Goal: Obtain resource: Download file/media

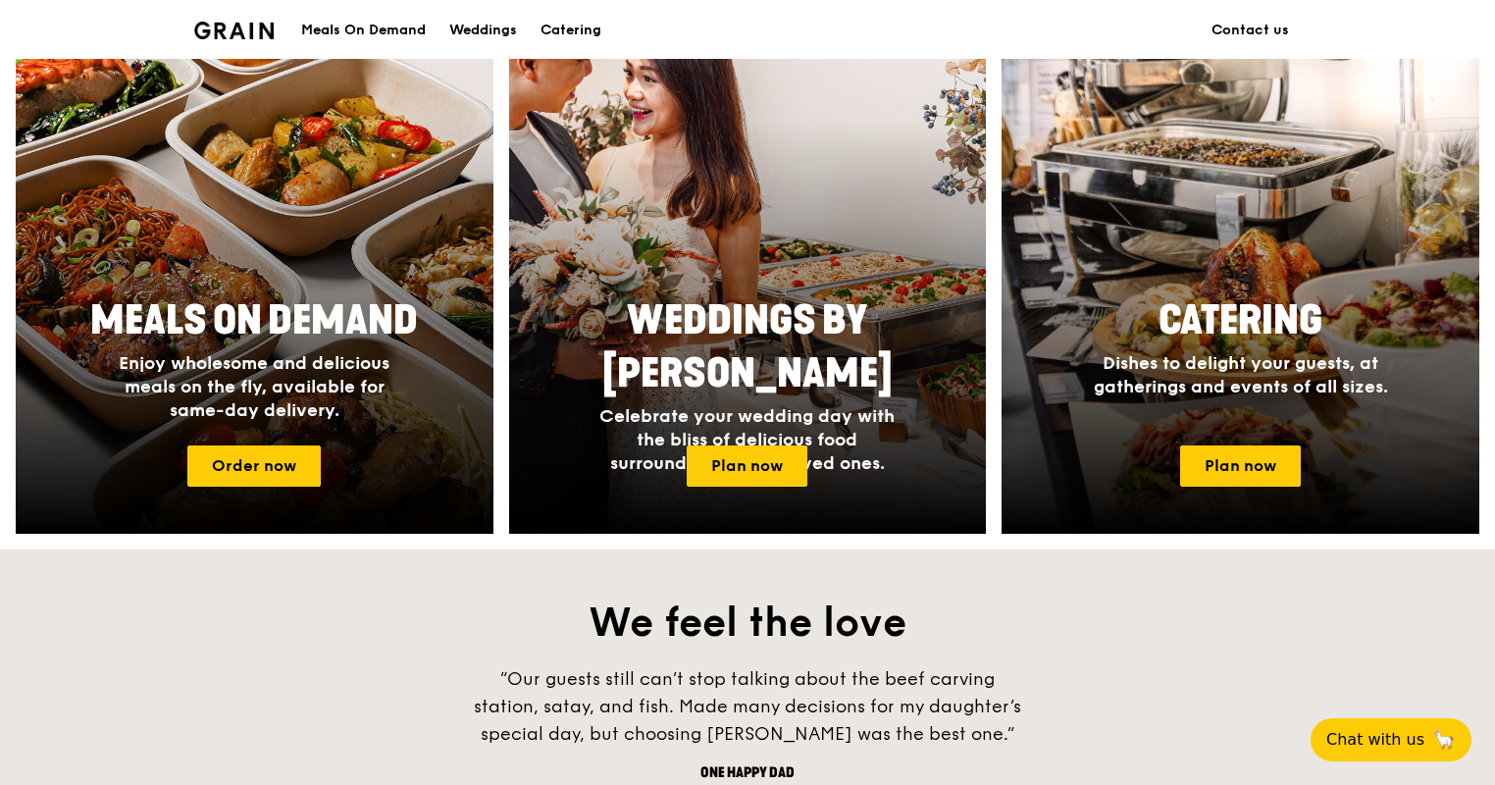
scroll to position [687, 0]
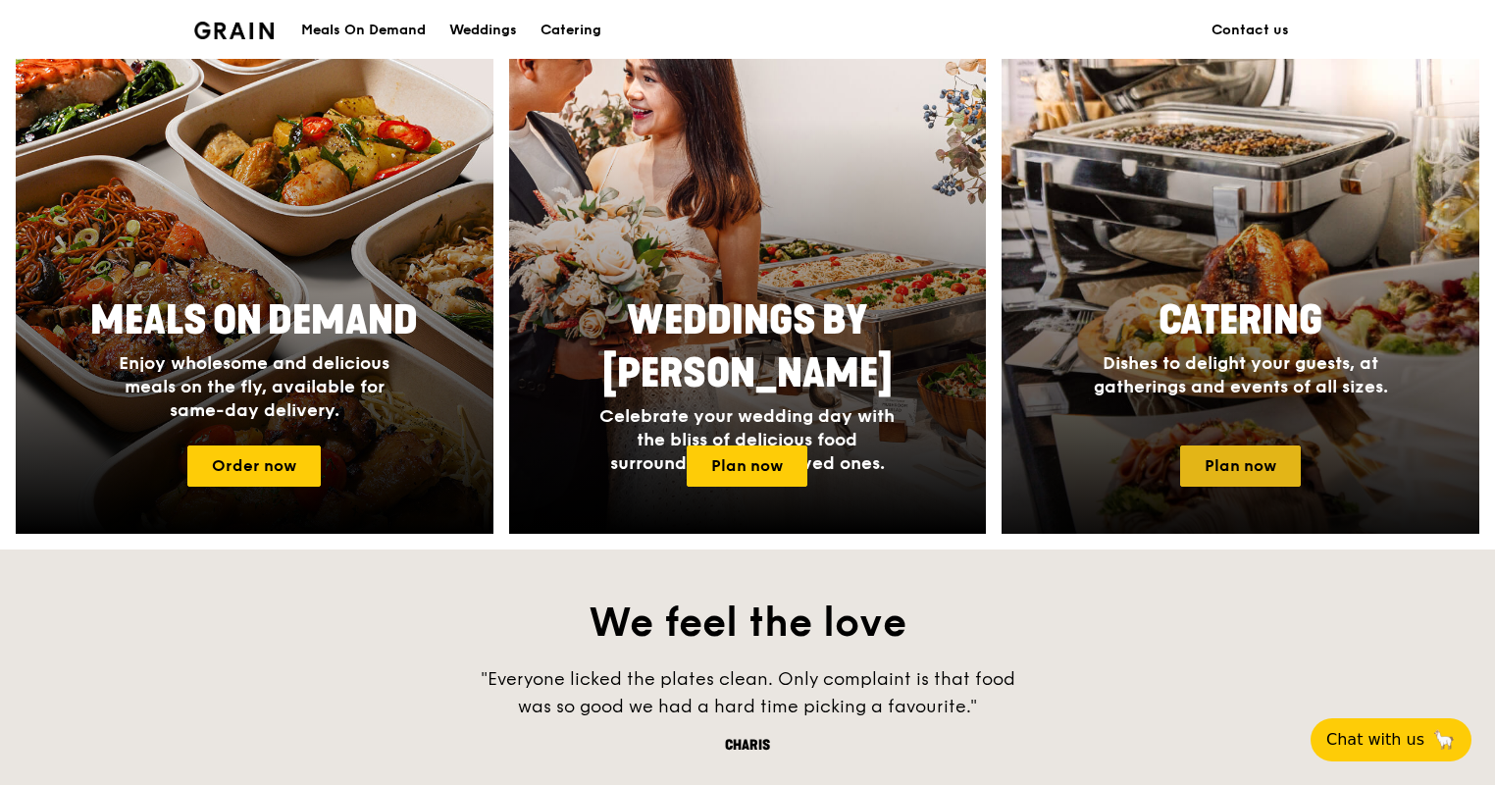
click at [1229, 475] on link "Plan now" at bounding box center [1240, 465] width 121 height 41
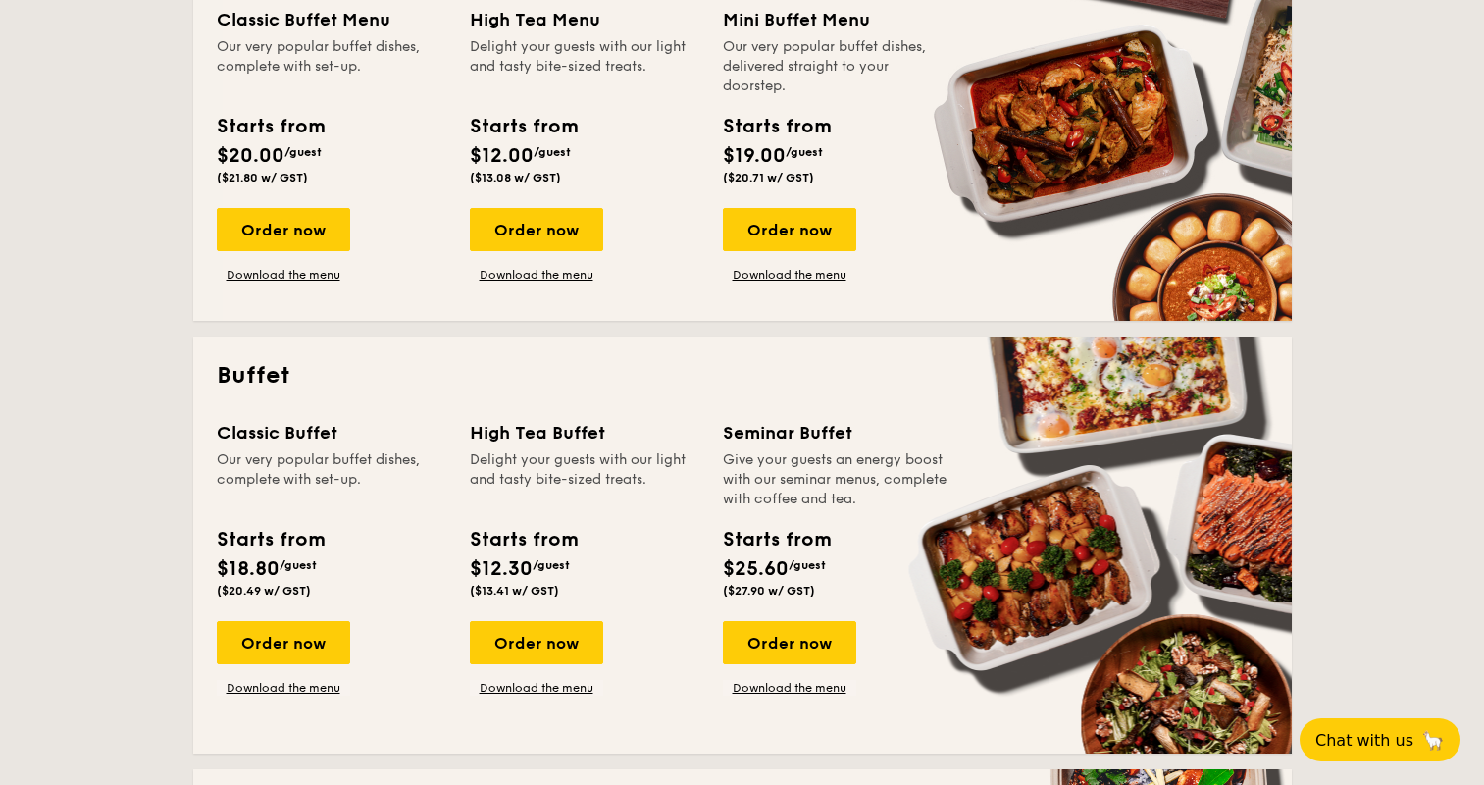
scroll to position [589, 0]
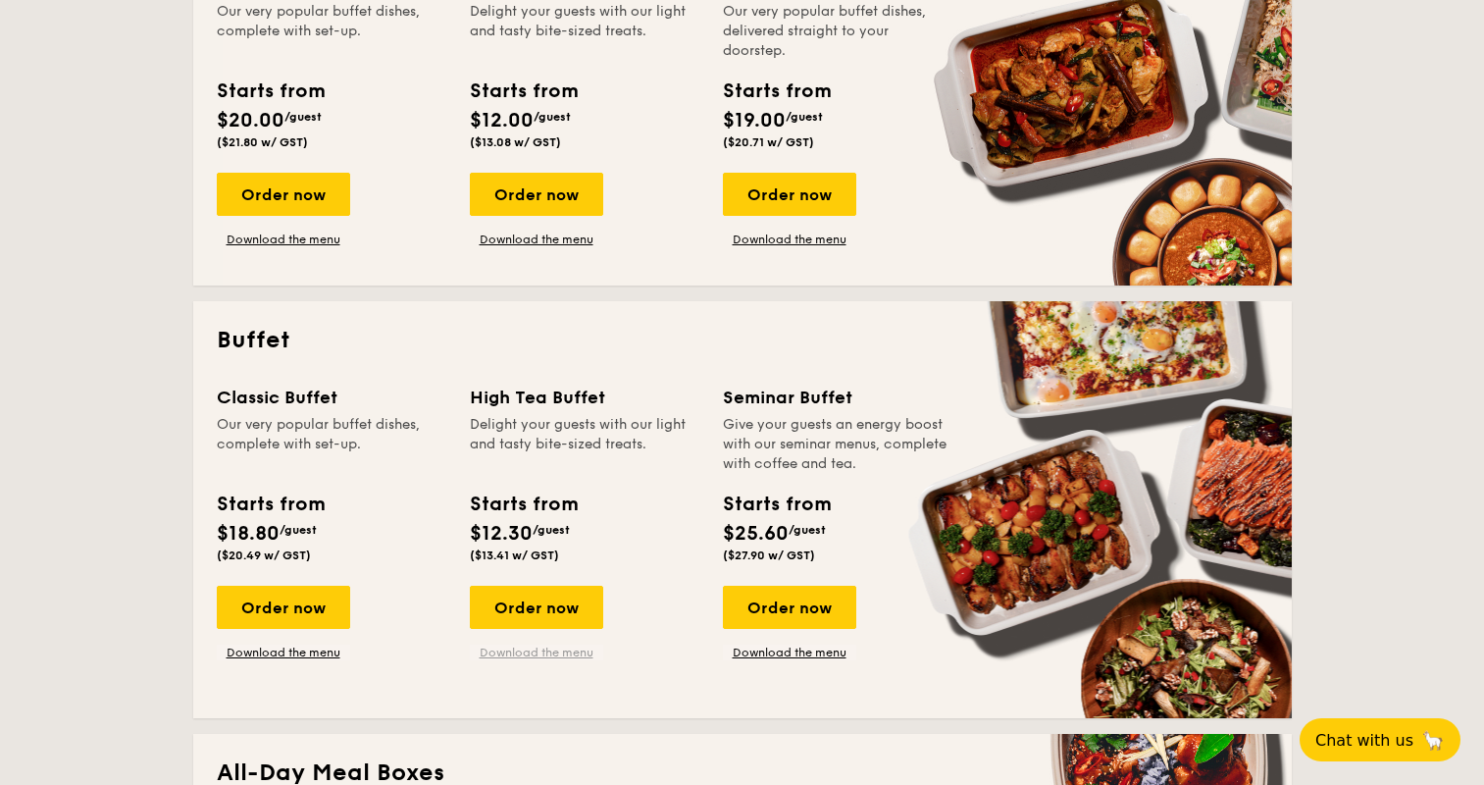
click at [561, 649] on link "Download the menu" at bounding box center [536, 653] width 133 height 16
